Goal: Information Seeking & Learning: Learn about a topic

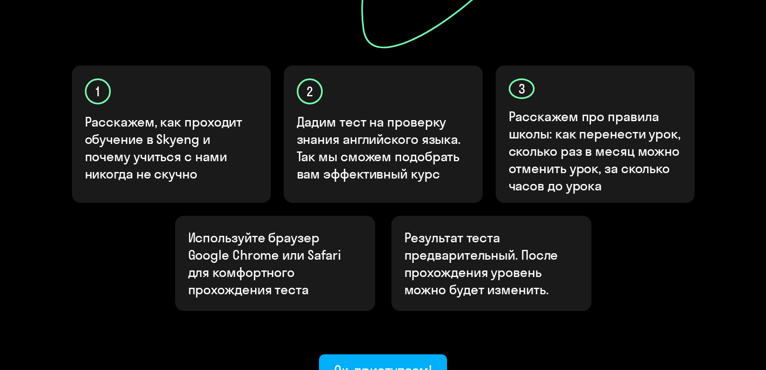
scroll to position [411, 0]
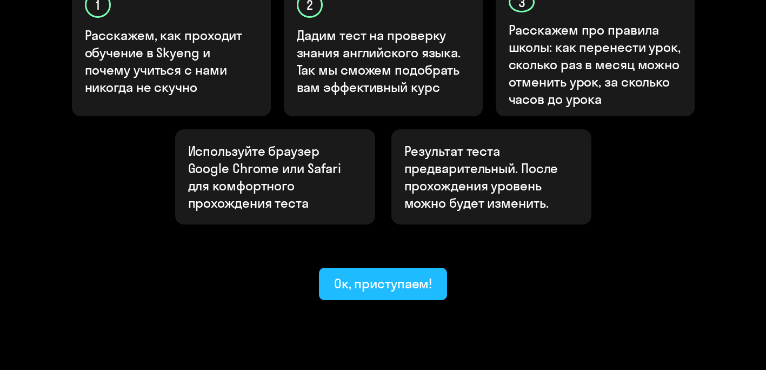
click at [363, 268] on button "Ок, приступаем!" at bounding box center [383, 284] width 129 height 32
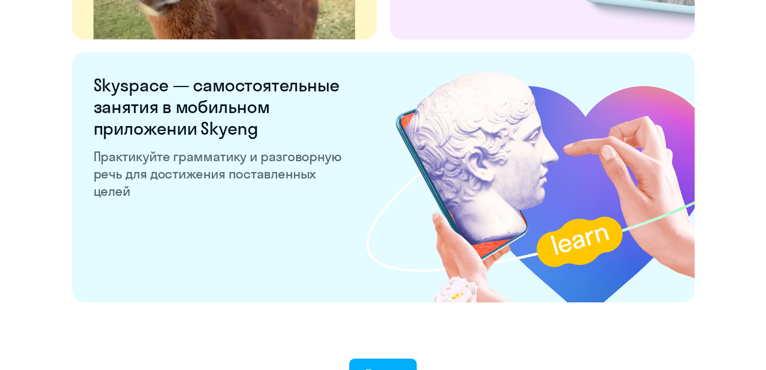
scroll to position [2137, 0]
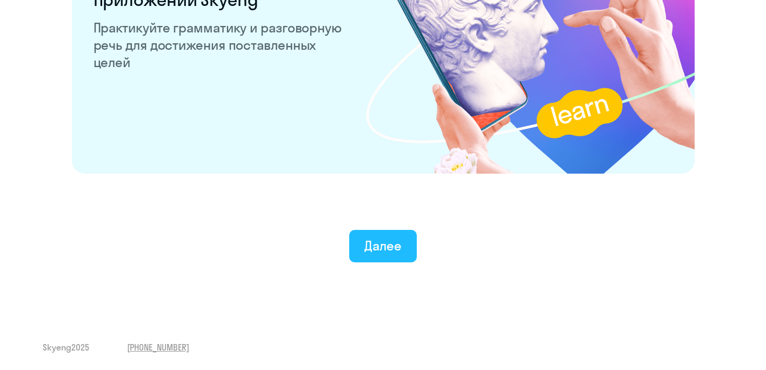
click at [366, 234] on button "Далее" at bounding box center [383, 246] width 68 height 32
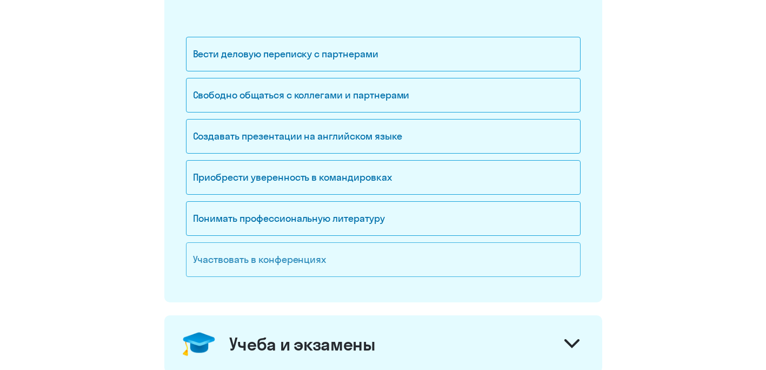
scroll to position [162, 0]
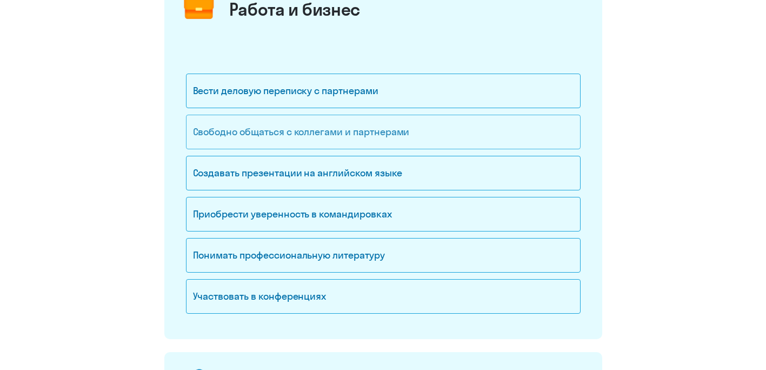
click at [332, 141] on div "Свободно общаться с коллегами и партнерами" at bounding box center [383, 132] width 395 height 35
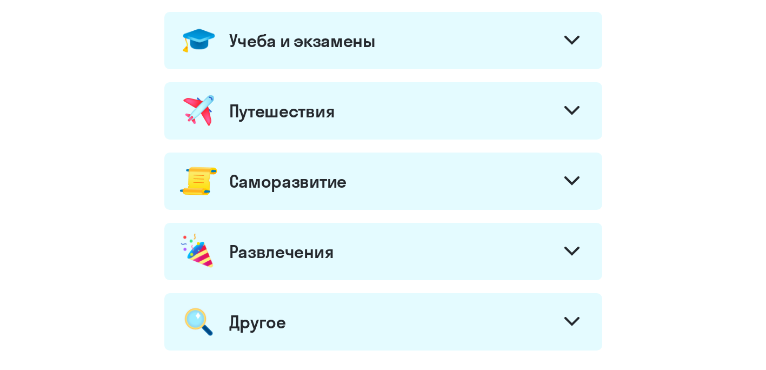
scroll to position [446, 0]
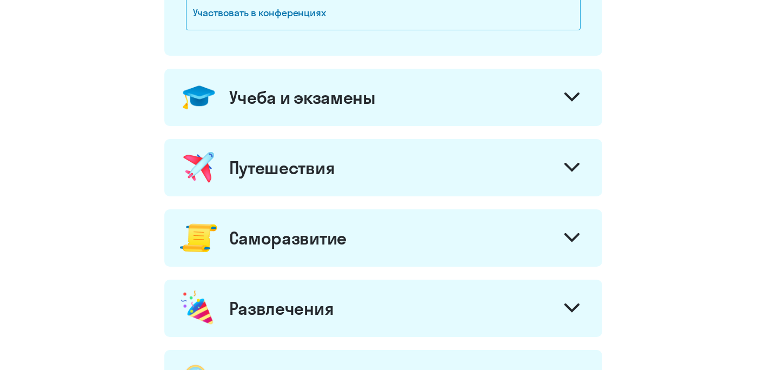
click at [568, 165] on icon at bounding box center [572, 167] width 13 height 6
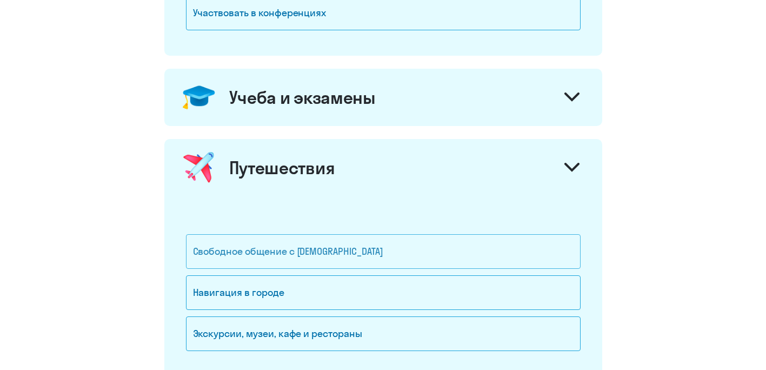
click at [347, 252] on div "Свободное общение с [DEMOGRAPHIC_DATA]" at bounding box center [383, 251] width 395 height 35
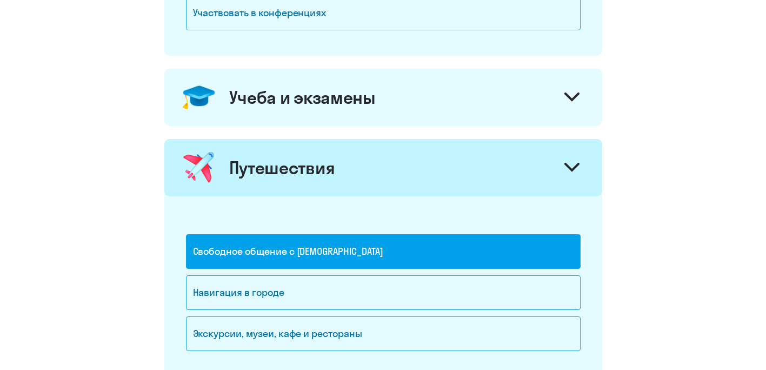
click at [572, 168] on icon at bounding box center [572, 167] width 15 height 9
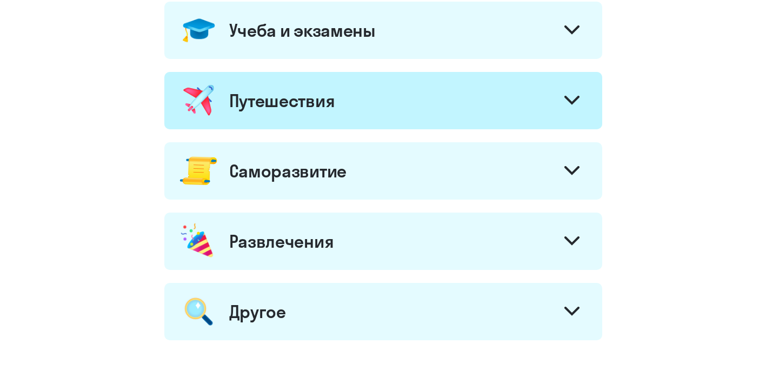
scroll to position [608, 0]
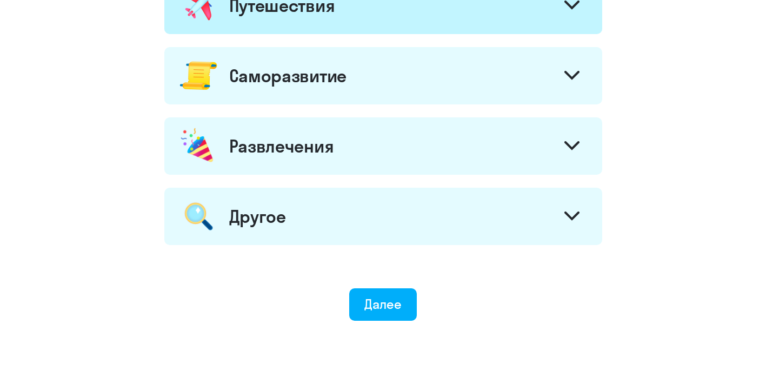
click at [570, 78] on icon at bounding box center [572, 75] width 15 height 9
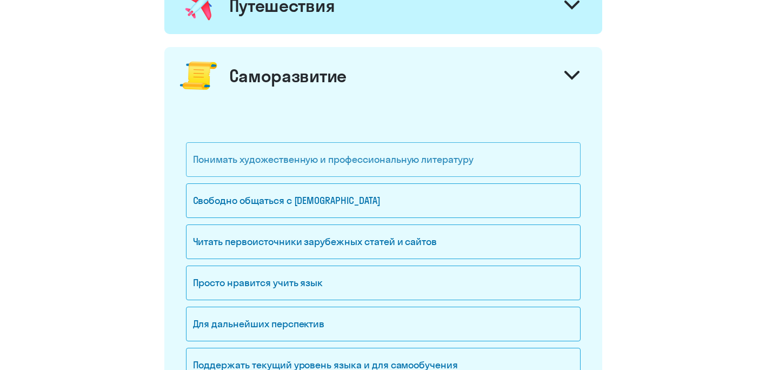
click at [494, 155] on div "Понимать художественную и профессиональную литературу" at bounding box center [383, 159] width 395 height 35
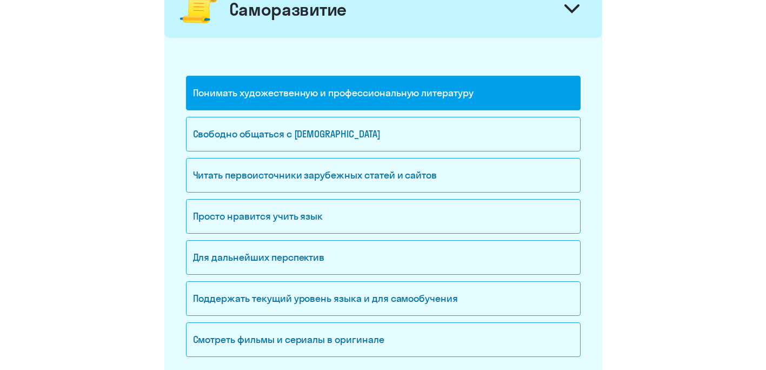
scroll to position [716, 0]
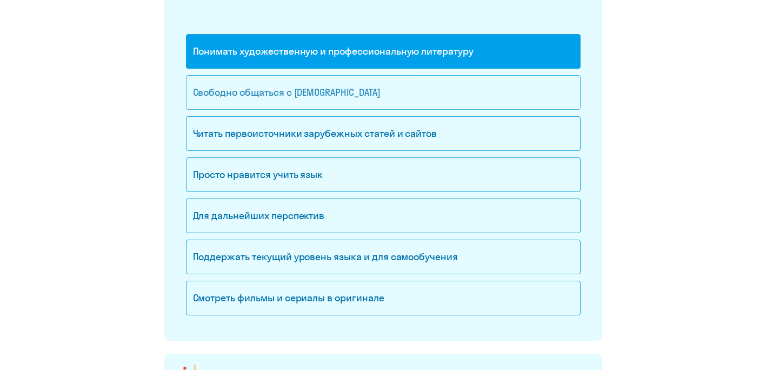
click at [363, 81] on div "Свободно общаться с [DEMOGRAPHIC_DATA]" at bounding box center [383, 92] width 395 height 35
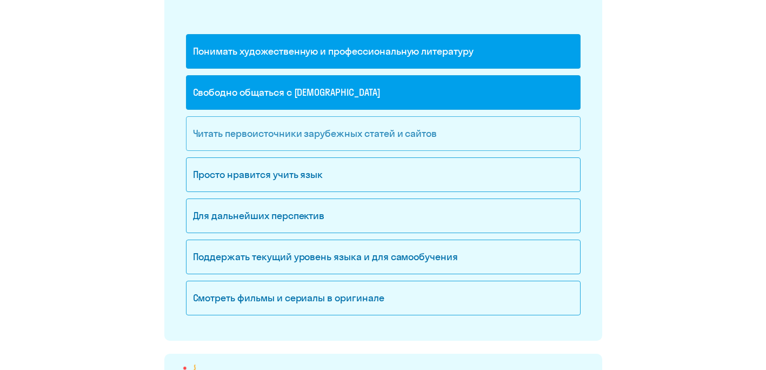
click at [469, 135] on div "Читать первоисточники зарубежных статей и сайтов" at bounding box center [383, 133] width 395 height 35
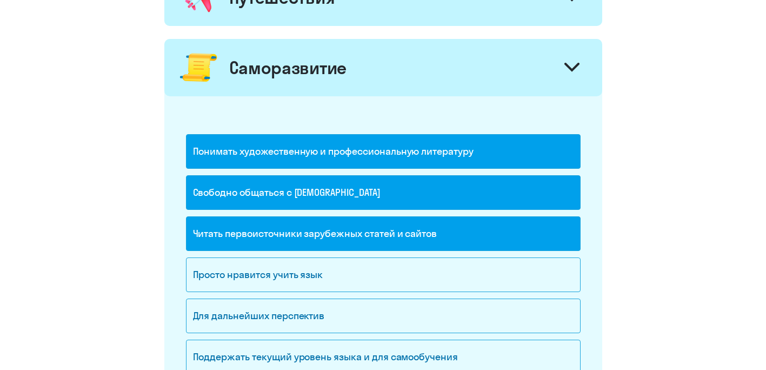
scroll to position [554, 0]
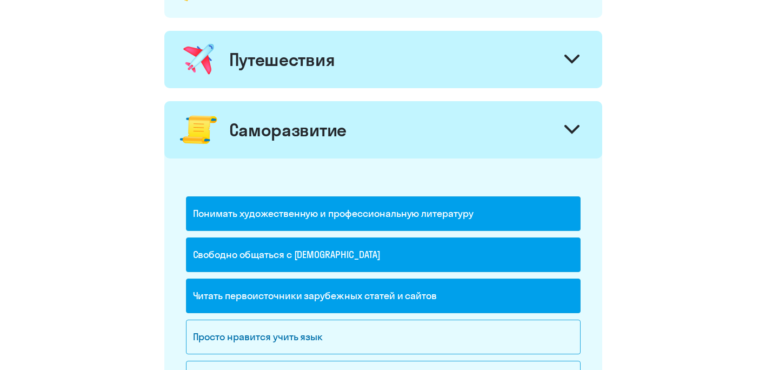
click at [576, 121] on div at bounding box center [572, 131] width 26 height 26
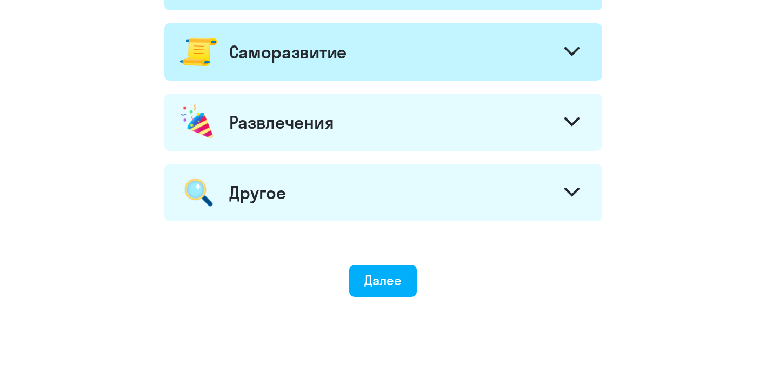
scroll to position [662, 0]
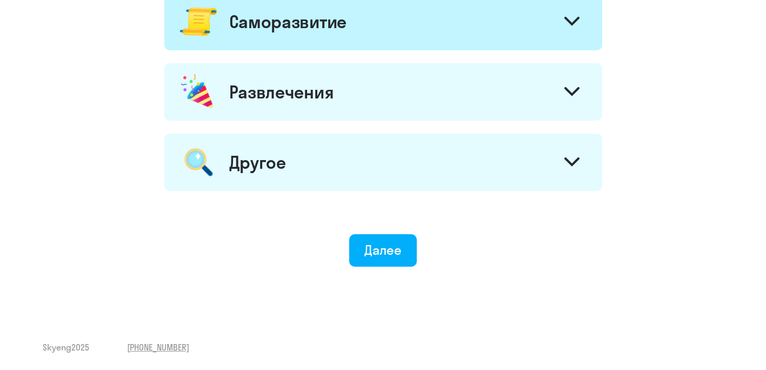
click at [564, 165] on div at bounding box center [572, 163] width 26 height 26
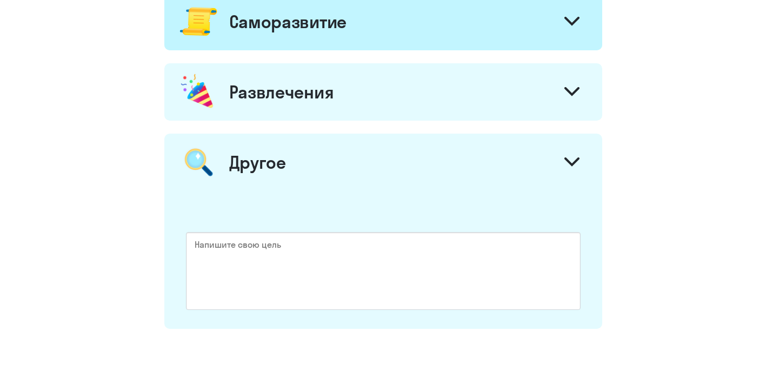
click at [564, 165] on div at bounding box center [572, 163] width 26 height 26
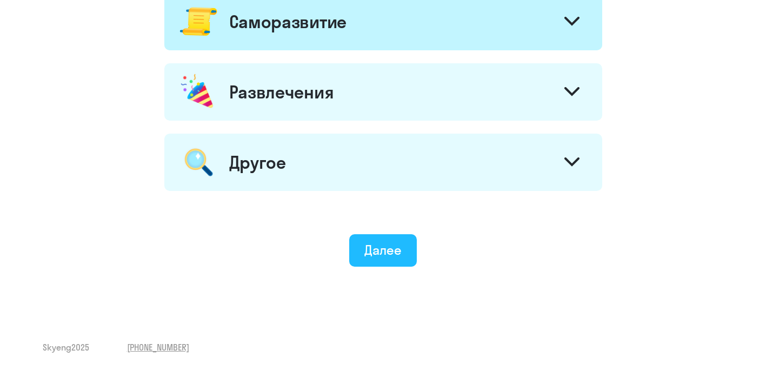
click at [386, 261] on button "Далее" at bounding box center [383, 250] width 68 height 32
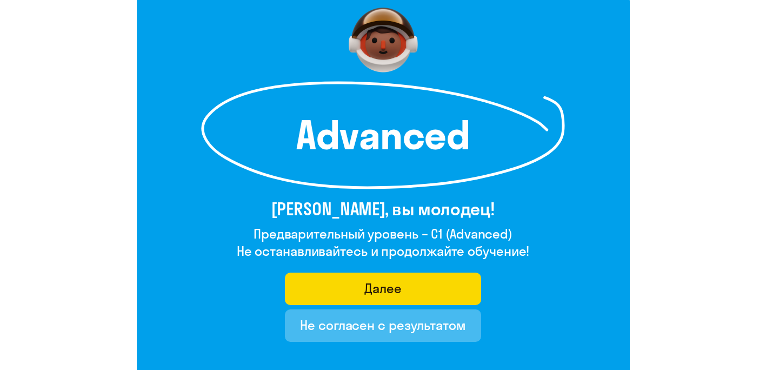
scroll to position [162, 0]
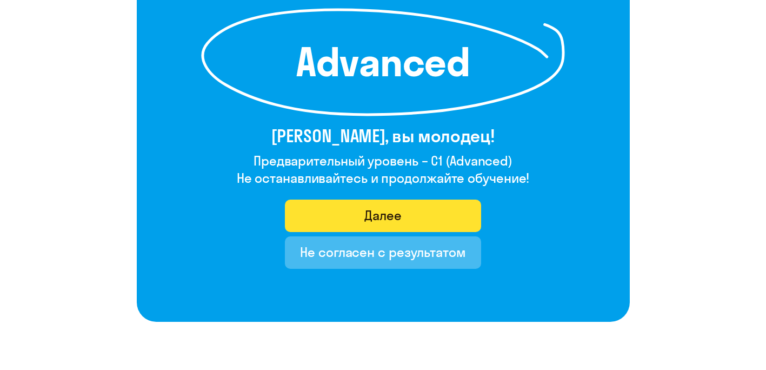
click at [401, 221] on button "Далее" at bounding box center [383, 216] width 196 height 32
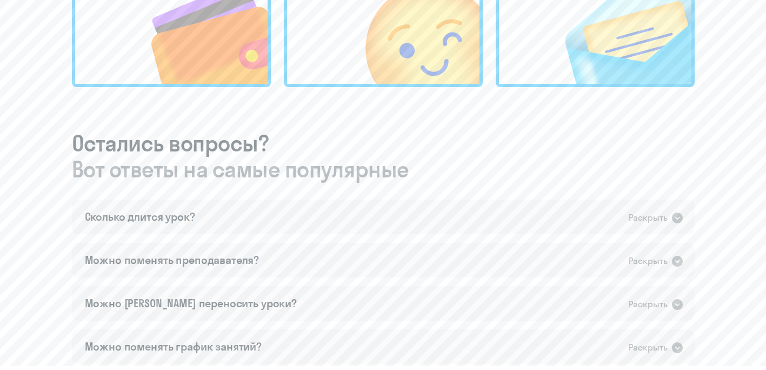
scroll to position [541, 0]
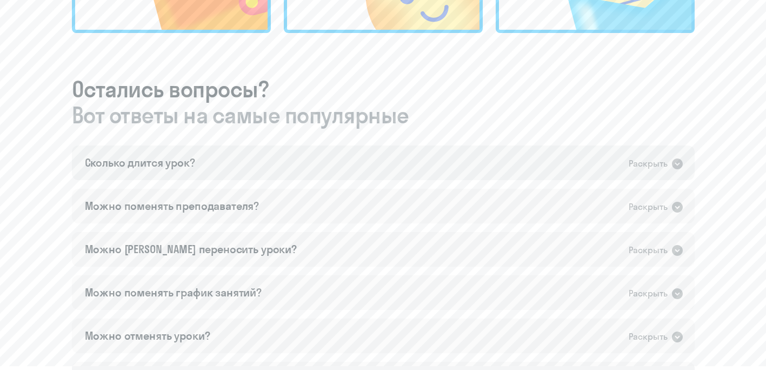
click at [275, 166] on div "Сколько длится урок? Раскрыть" at bounding box center [383, 162] width 623 height 35
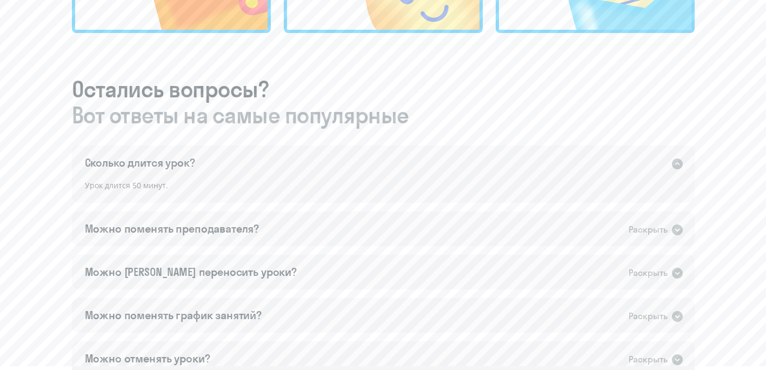
click at [275, 166] on div "Сколько длится урок? Раскрыть" at bounding box center [383, 162] width 623 height 35
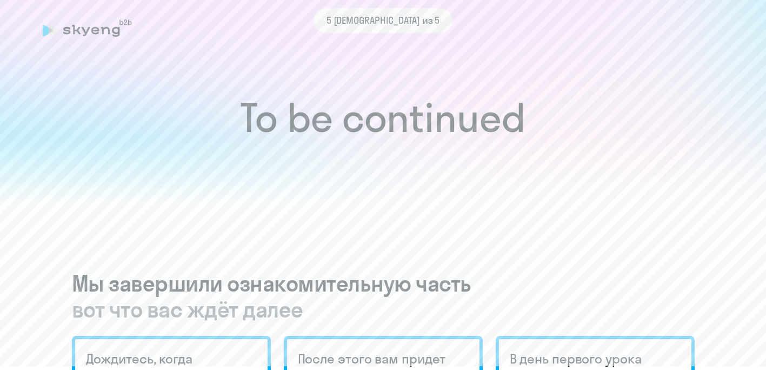
scroll to position [0, 0]
